Goal: Check status: Check status

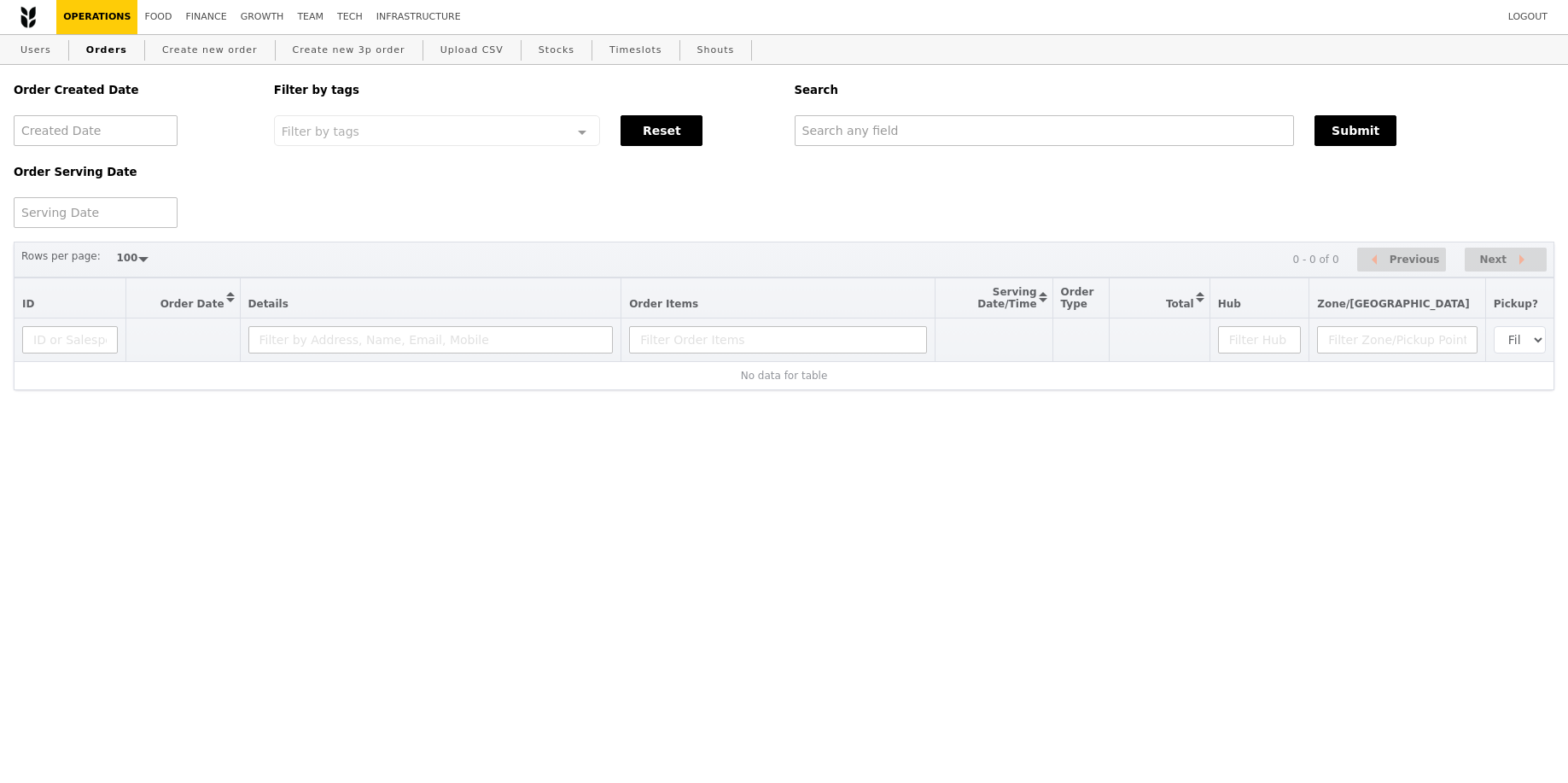
select select "100"
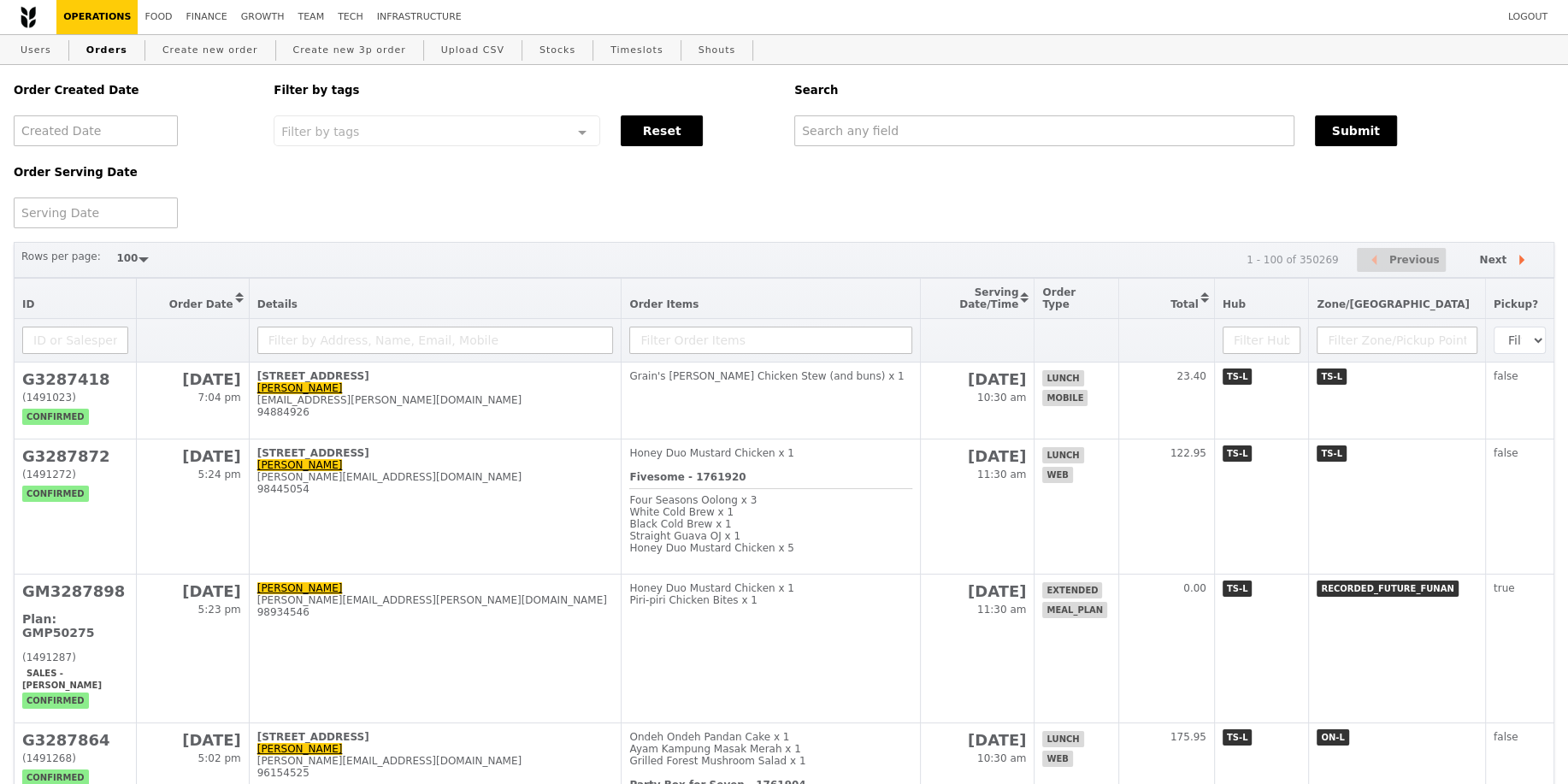
click at [862, 147] on div "Order Created Date Order Serving Date Filter by tags Filter by tags Meal_Plan W…" at bounding box center [784, 147] width 1561 height 163
click at [852, 125] on input "text" at bounding box center [1044, 130] width 500 height 30
type input "GA3287494"
click at [956, 132] on input "GA3287494" at bounding box center [1044, 130] width 500 height 30
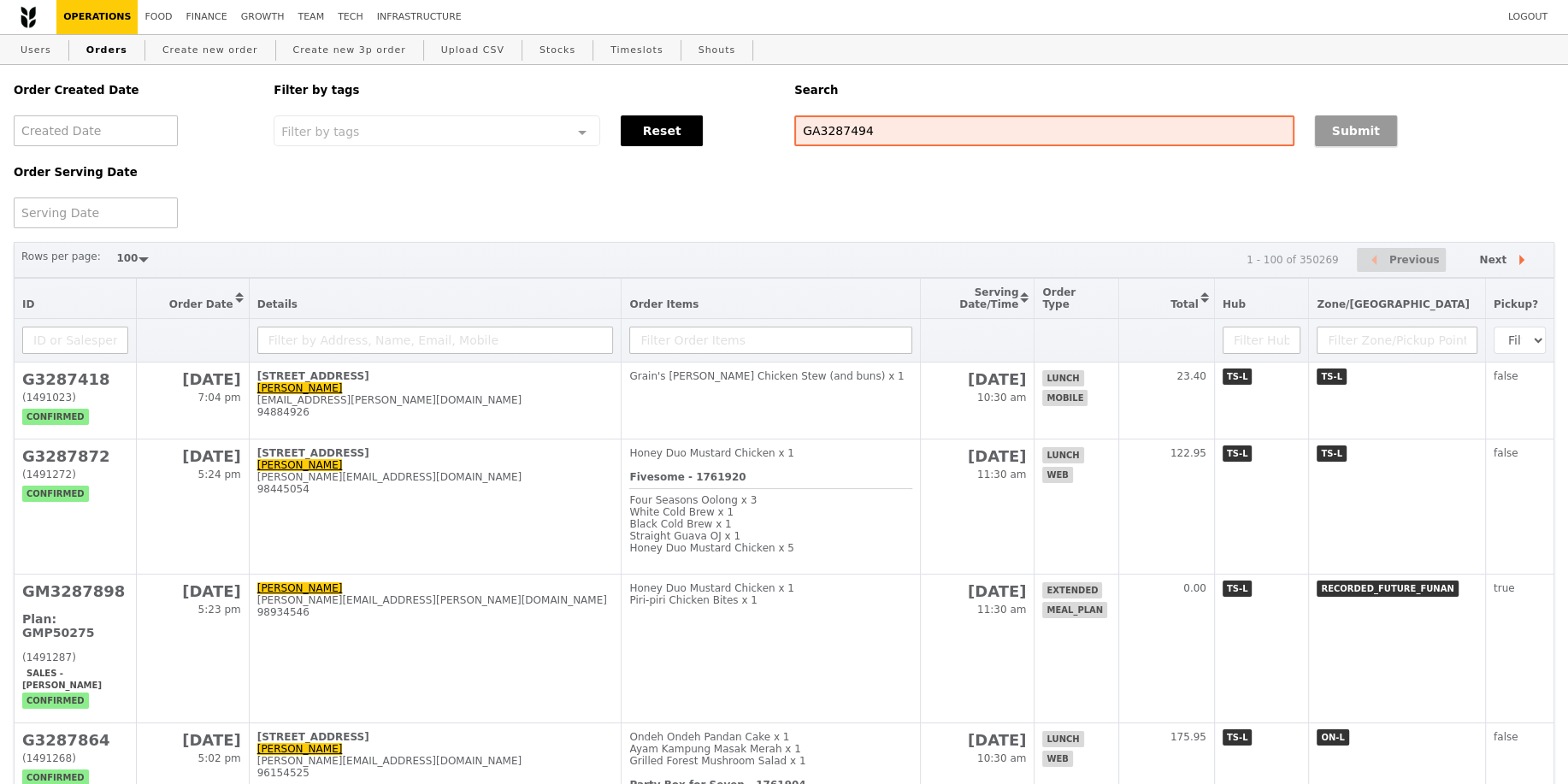
click at [1354, 124] on button "Submit" at bounding box center [1356, 130] width 82 height 30
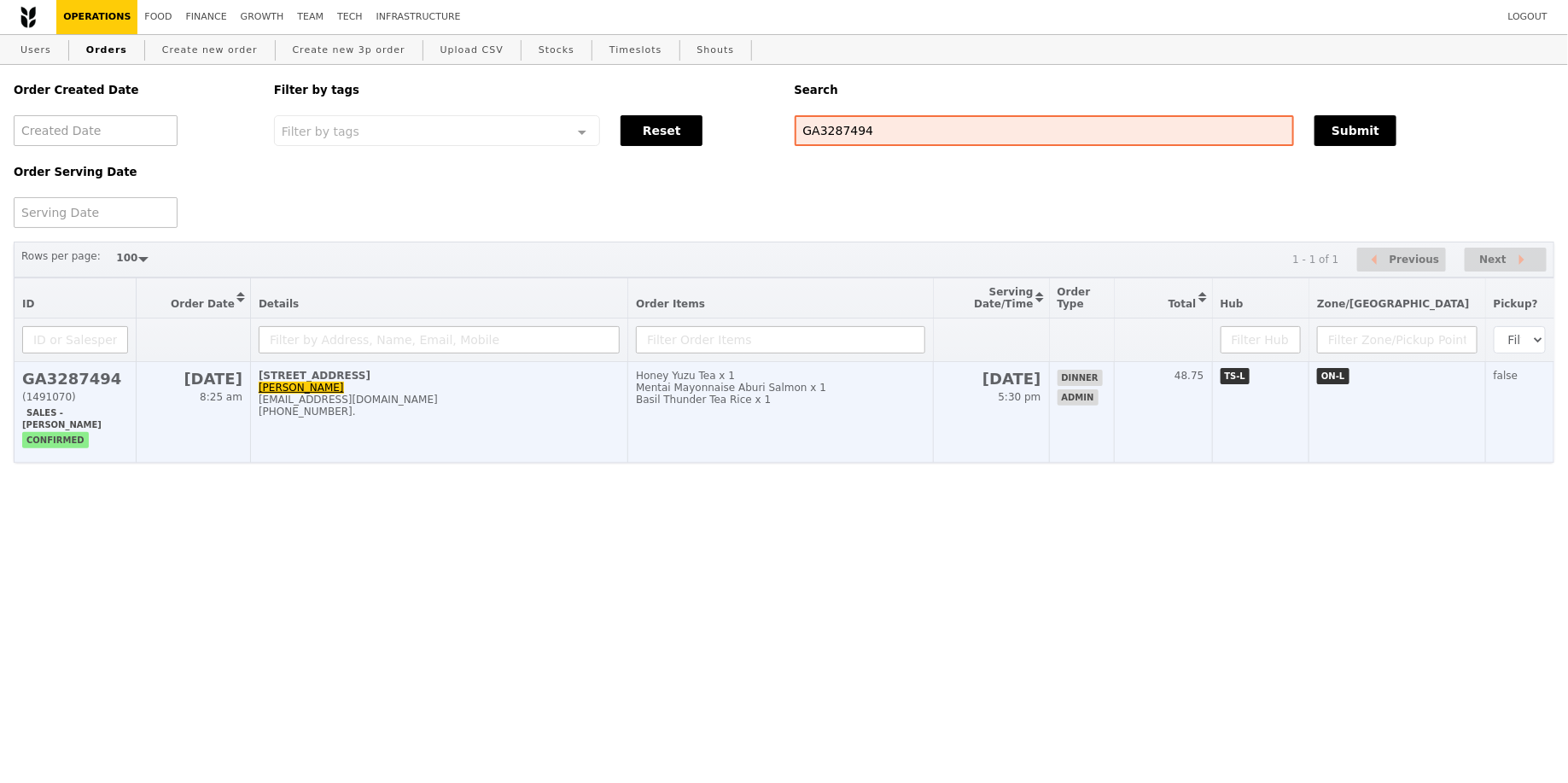
click at [924, 404] on div "Basil Thunder Tea Rice x 1" at bounding box center [780, 399] width 288 height 12
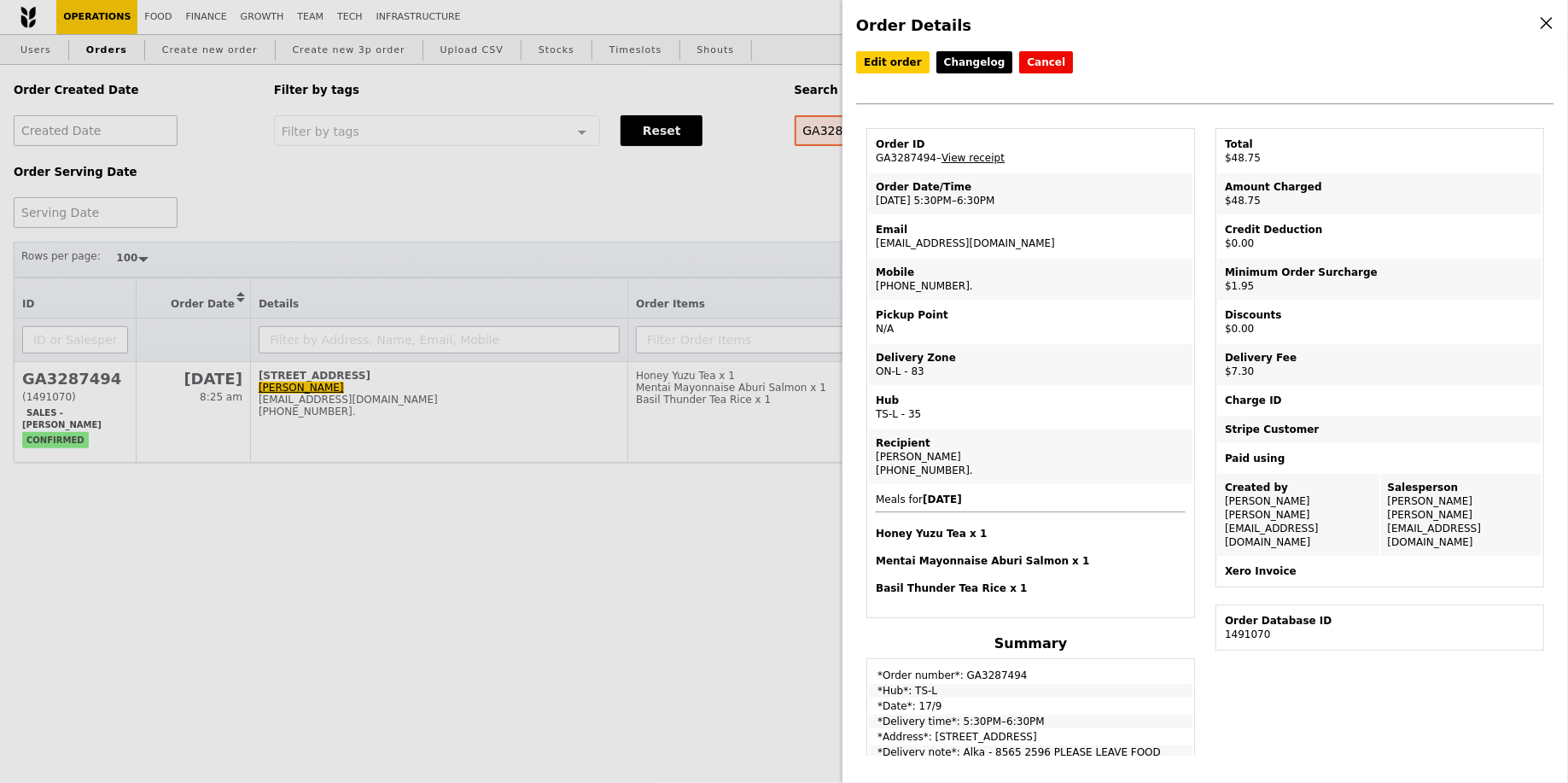
click at [783, 580] on div "Order Details Edit order Changelog Cancel Order ID GA3287494 – View receipt Ord…" at bounding box center [784, 392] width 1568 height 783
